Goal: Contribute content: Contribute content

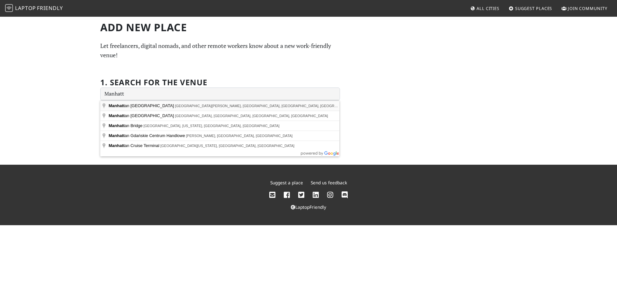
type input "[GEOGRAPHIC_DATA], [GEOGRAPHIC_DATA][PERSON_NAME], [GEOGRAPHIC_DATA], [GEOGRAPH…"
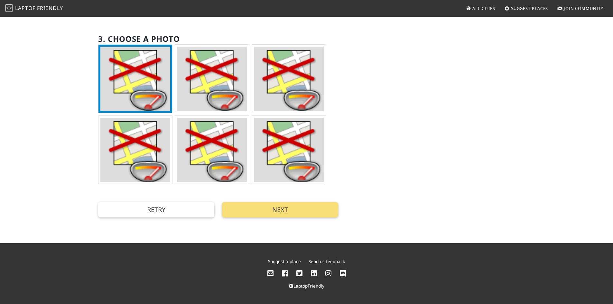
scroll to position [48, 0]
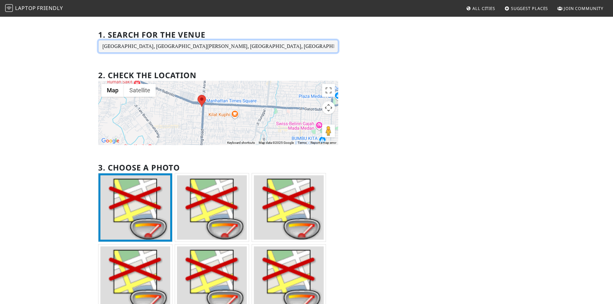
click at [178, 44] on input "[GEOGRAPHIC_DATA], [GEOGRAPHIC_DATA][PERSON_NAME], [GEOGRAPHIC_DATA], [GEOGRAPH…" at bounding box center [218, 46] width 240 height 13
type input "S"
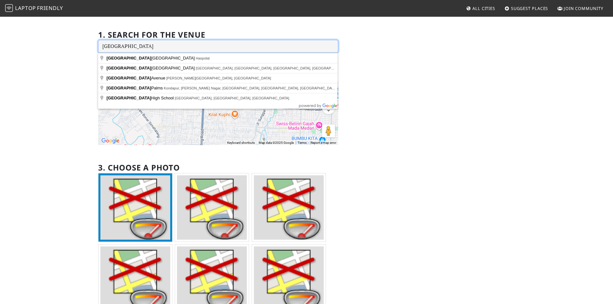
drag, startPoint x: 86, startPoint y: 41, endPoint x: 60, endPoint y: 37, distance: 26.3
click at [68, 38] on div "Add new Place Let freelancers, digital nomads, and other remote workers know ab…" at bounding box center [306, 170] width 613 height 404
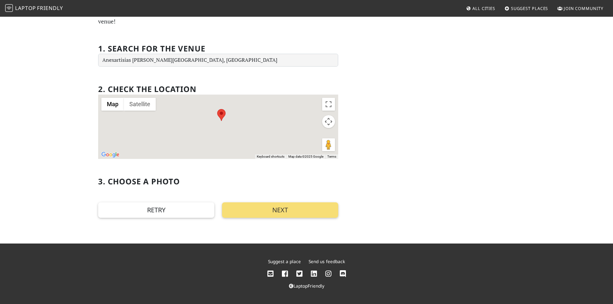
scroll to position [34, 0]
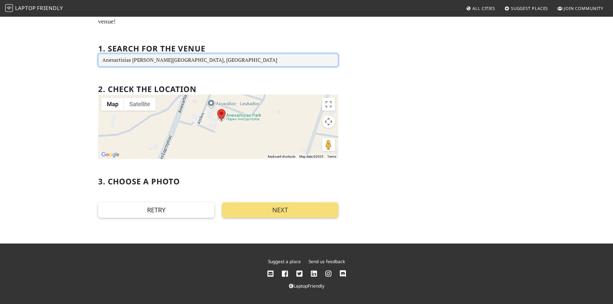
drag, startPoint x: 177, startPoint y: 63, endPoint x: 65, endPoint y: 55, distance: 112.2
click at [65, 55] on div "Add new Place Let freelancers, digital nomads, and other remote workers know ab…" at bounding box center [306, 112] width 613 height 261
click at [184, 57] on input "Anexartisias [PERSON_NAME][GEOGRAPHIC_DATA], [GEOGRAPHIC_DATA]" at bounding box center [218, 60] width 240 height 13
click at [183, 59] on input "Anexartisias [PERSON_NAME][GEOGRAPHIC_DATA], [GEOGRAPHIC_DATA]" at bounding box center [218, 60] width 240 height 13
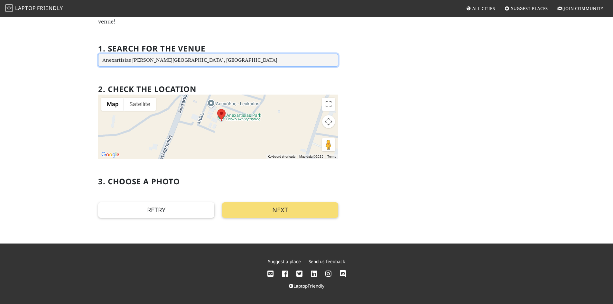
click at [183, 59] on input "Anexartisias [PERSON_NAME][GEOGRAPHIC_DATA], [GEOGRAPHIC_DATA]" at bounding box center [218, 60] width 240 height 13
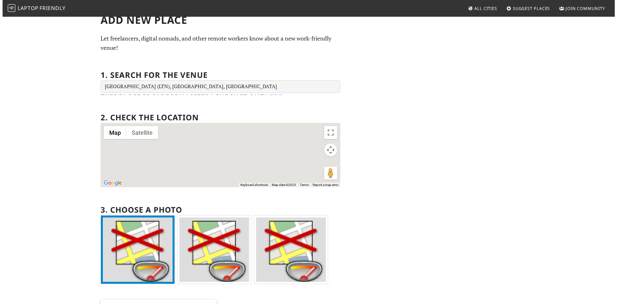
scroll to position [0, 0]
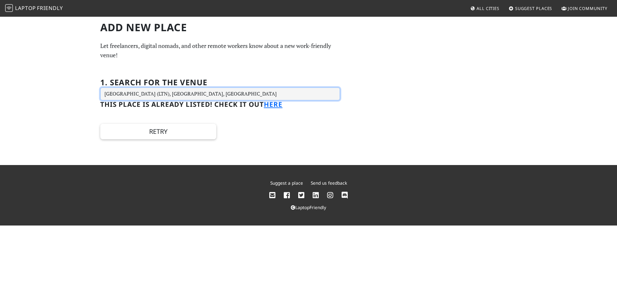
click at [193, 95] on input "[GEOGRAPHIC_DATA] (LTN), [GEOGRAPHIC_DATA], [GEOGRAPHIC_DATA]" at bounding box center [220, 93] width 240 height 13
click at [199, 95] on input "[GEOGRAPHIC_DATA] ([GEOGRAPHIC_DATA]), [GEOGRAPHIC_DATA], [GEOGRAPHIC_DATA]" at bounding box center [220, 93] width 240 height 13
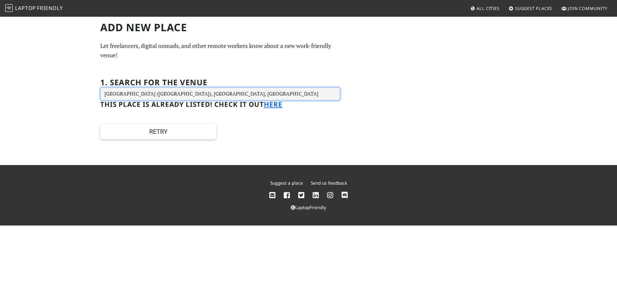
click at [199, 95] on input "[GEOGRAPHIC_DATA] ([GEOGRAPHIC_DATA]), [GEOGRAPHIC_DATA], [GEOGRAPHIC_DATA]" at bounding box center [220, 93] width 240 height 13
type input "[GEOGRAPHIC_DATA]"
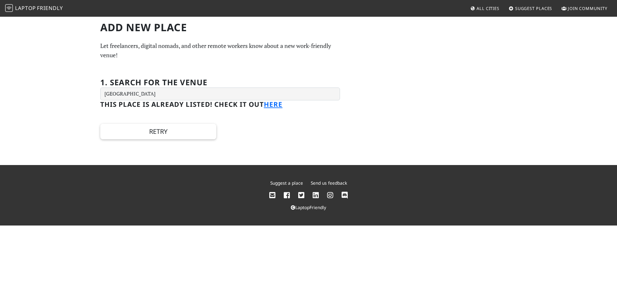
click at [279, 109] on section "Retry Next" at bounding box center [220, 123] width 240 height 31
click at [280, 105] on link "here" at bounding box center [273, 104] width 19 height 9
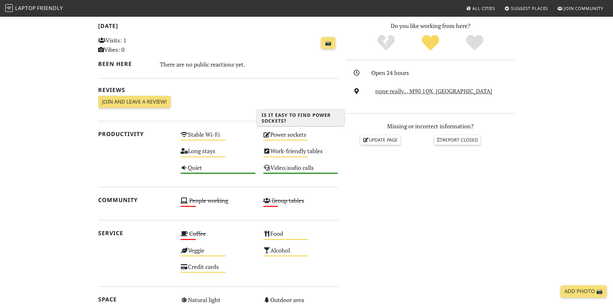
scroll to position [96, 0]
